Goal: Transaction & Acquisition: Purchase product/service

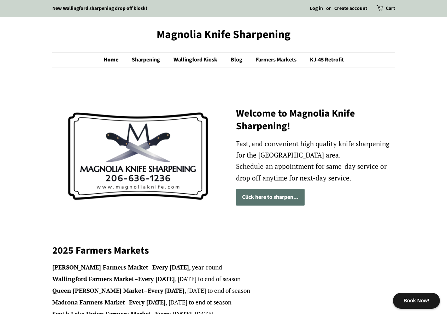
drag, startPoint x: 134, startPoint y: 33, endPoint x: 81, endPoint y: 57, distance: 57.9
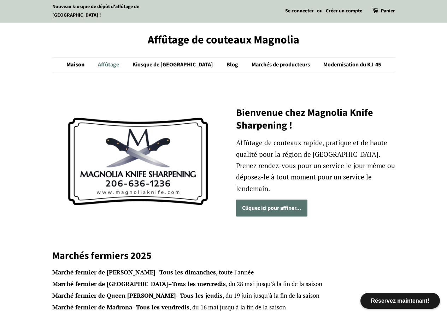
click at [119, 63] on font "Affûtage" at bounding box center [108, 65] width 21 height 8
click at [164, 67] on font "Kiosque de [GEOGRAPHIC_DATA]" at bounding box center [173, 65] width 81 height 8
click at [256, 66] on font "Marchés de producteurs" at bounding box center [281, 65] width 58 height 8
click at [333, 66] on font "Modernisation du KJ-45" at bounding box center [352, 65] width 58 height 8
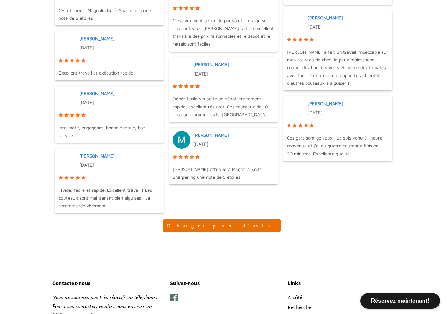
scroll to position [791, 0]
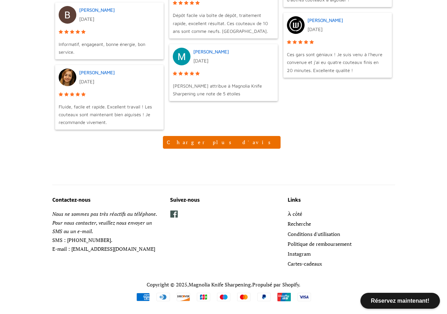
click at [173, 214] on span at bounding box center [174, 214] width 8 height 8
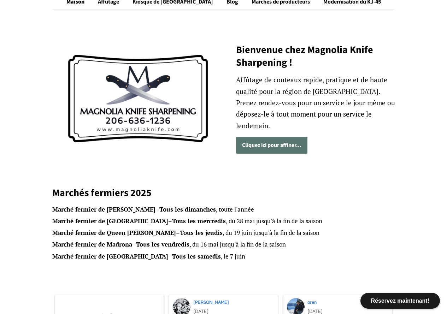
scroll to position [0, 0]
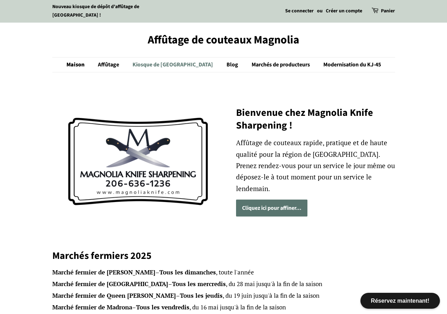
click at [167, 63] on font "Kiosque de Wallingford" at bounding box center [173, 65] width 81 height 8
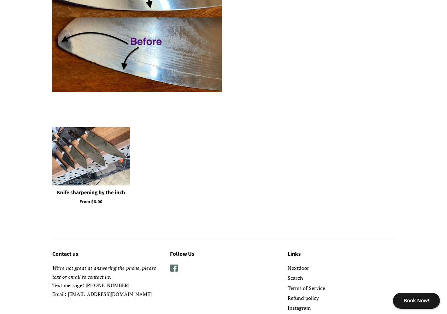
scroll to position [1263, 0]
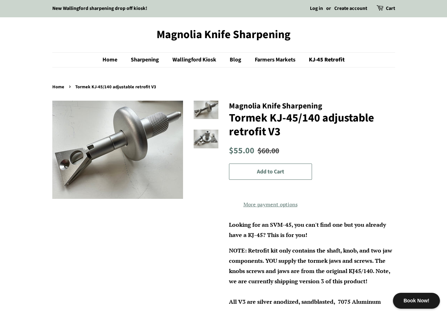
click at [208, 142] on img at bounding box center [206, 139] width 25 height 19
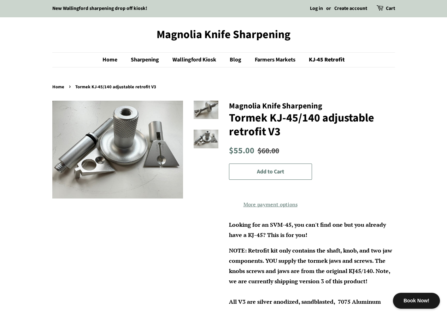
click at [201, 112] on img at bounding box center [206, 110] width 25 height 19
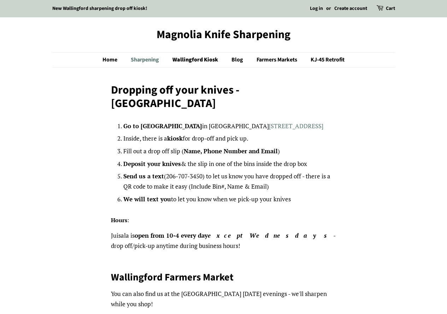
click at [141, 59] on link "Sharpening" at bounding box center [145, 60] width 41 height 14
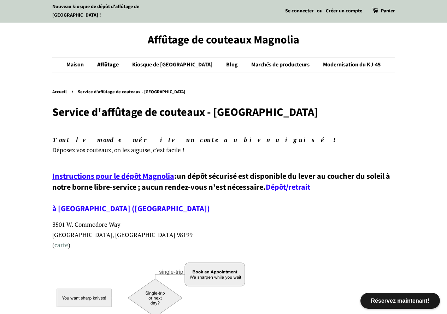
click at [204, 39] on font "Affûtage de couteaux Magnolia" at bounding box center [224, 40] width 152 height 16
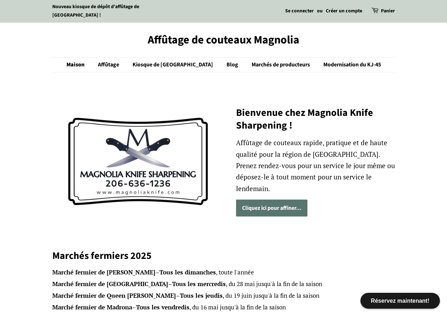
click at [176, 81] on header "Affûtage de couteaux Magnolia Maison Affûtage Kiosque de Wallingford Blog March…" at bounding box center [223, 53] width 447 height 61
click at [148, 85] on div "Bienvenue chez Magnolia Knife Sharpening ! Affûtage de couteaux rapide, pratiqu…" at bounding box center [223, 161] width 343 height 157
click at [134, 105] on img at bounding box center [137, 161] width 171 height 137
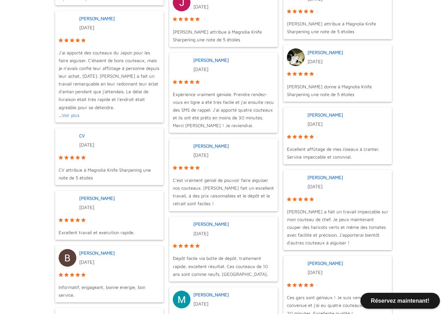
scroll to position [636, 0]
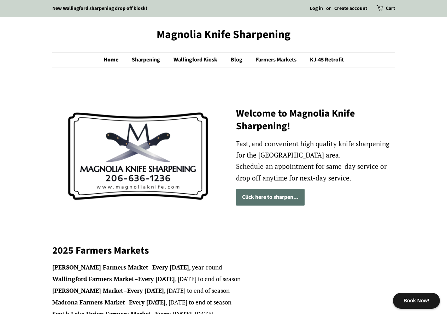
click at [190, 32] on link "Magnolia Knife Sharpening" at bounding box center [223, 34] width 343 height 13
click at [115, 59] on link "Home" at bounding box center [115, 60] width 22 height 14
click at [272, 193] on link "Click here to sharpen..." at bounding box center [270, 197] width 69 height 17
